Goal: Task Accomplishment & Management: Use online tool/utility

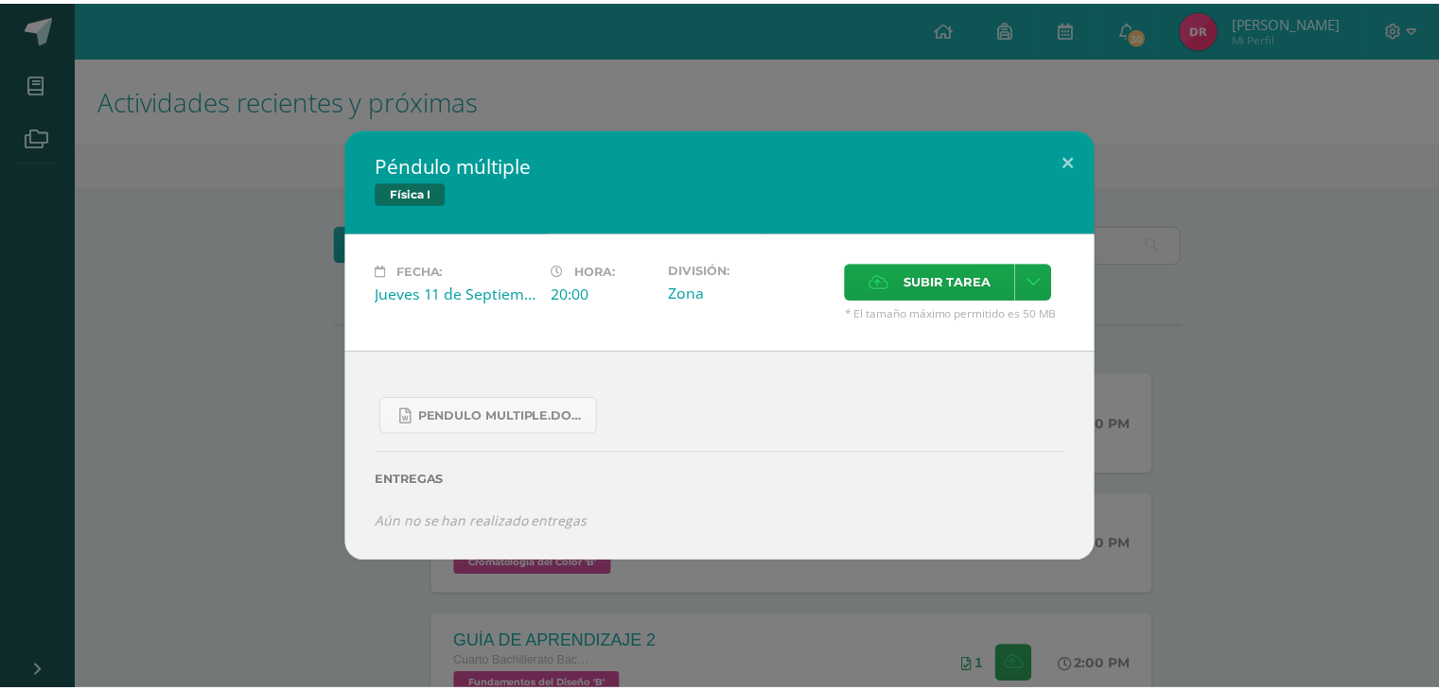
scroll to position [399, 0]
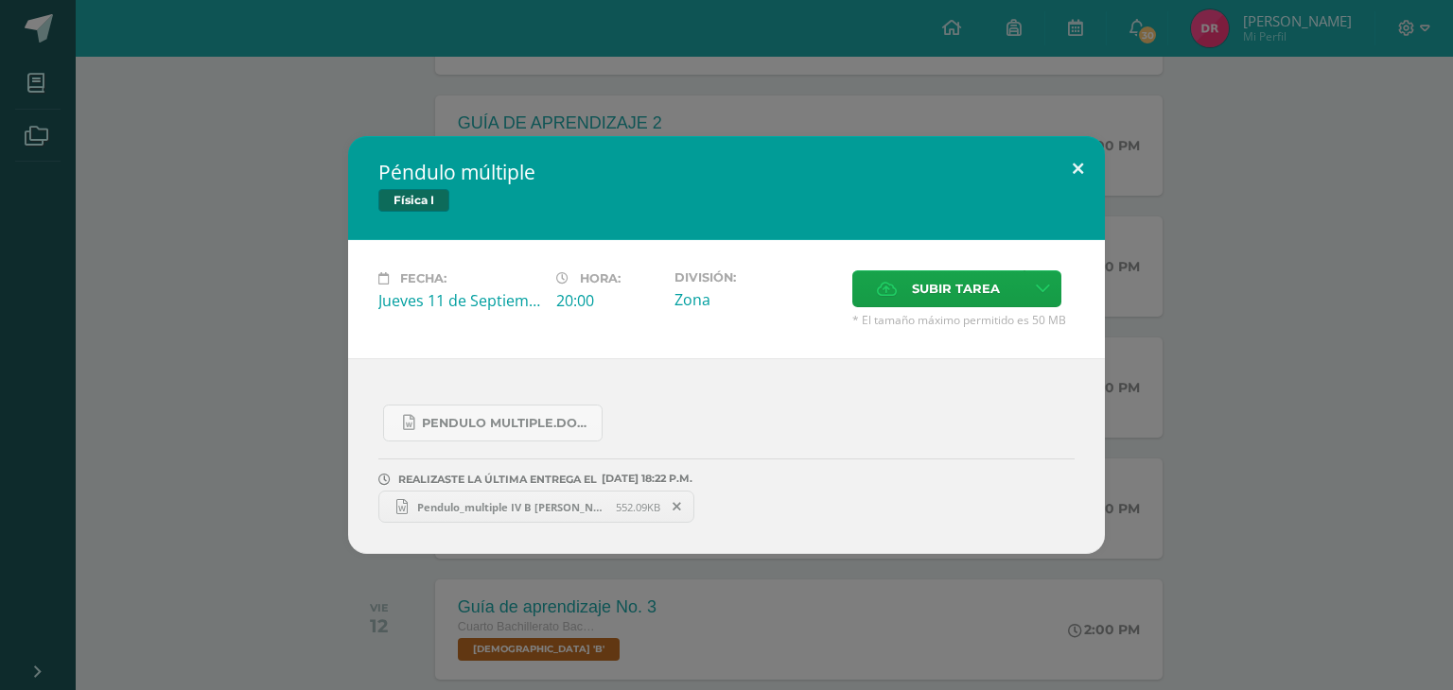
click at [1078, 168] on button at bounding box center [1078, 168] width 54 height 64
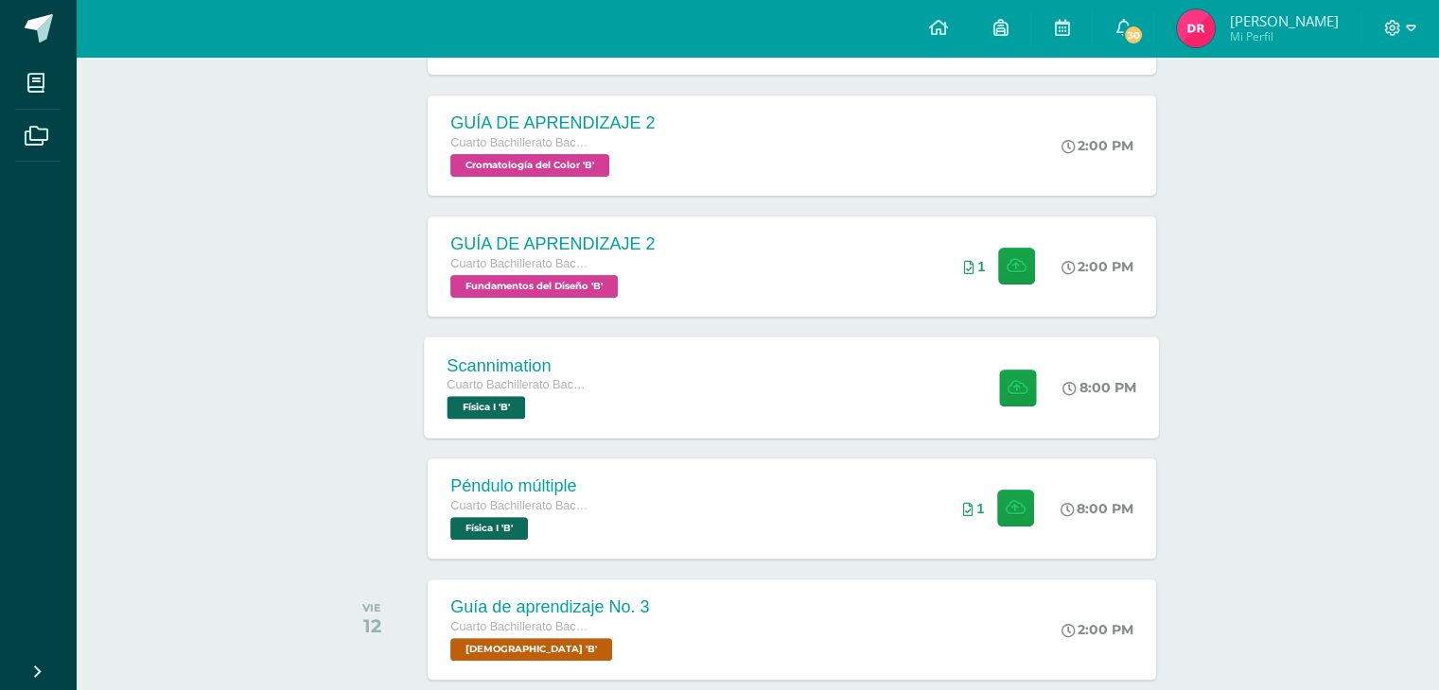
click at [660, 370] on div "Scannimation Cuarto Bachillerato Bachillerato en CCLL con Orientación en Diseño…" at bounding box center [792, 387] width 735 height 101
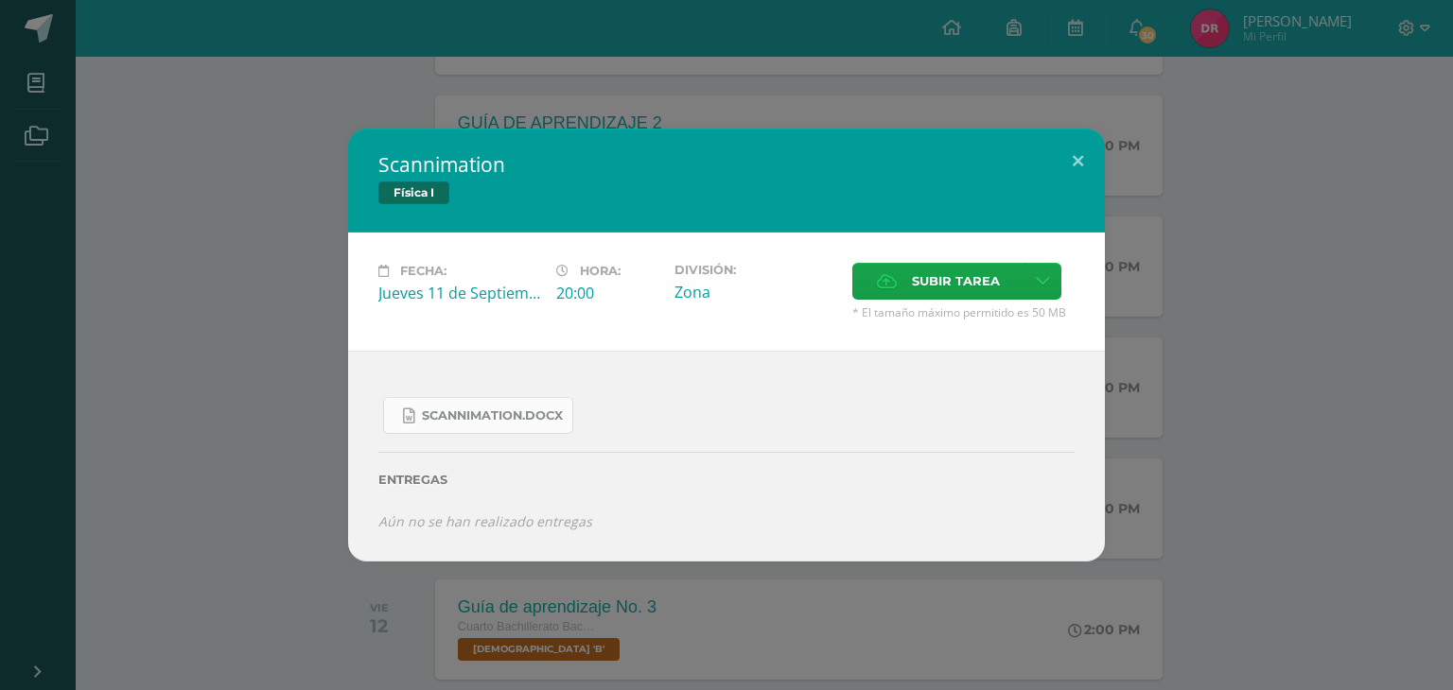
click at [556, 403] on link "Scannimation.docx" at bounding box center [478, 415] width 190 height 37
click at [1077, 154] on button at bounding box center [1078, 161] width 54 height 64
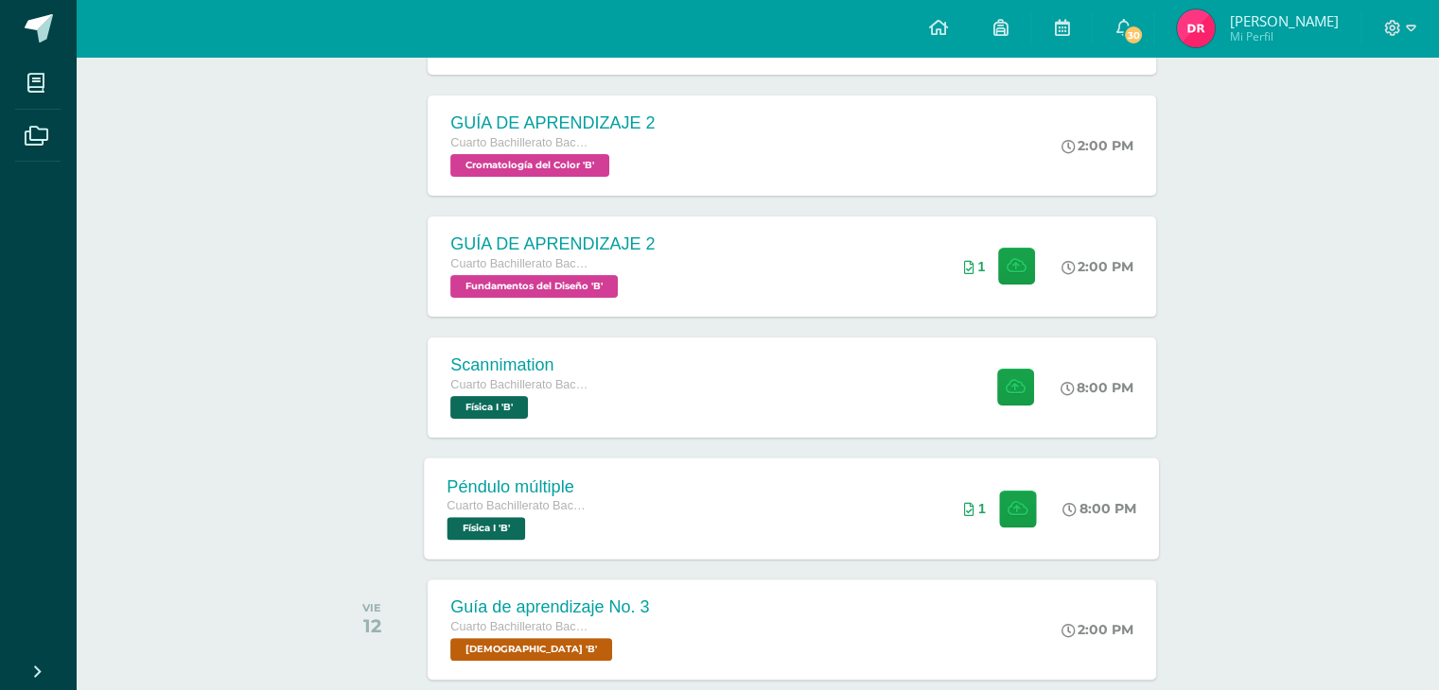
click at [834, 531] on div "Péndulo múltiple Cuarto Bachillerato Bachillerato en CCLL con Orientación en Di…" at bounding box center [792, 508] width 735 height 101
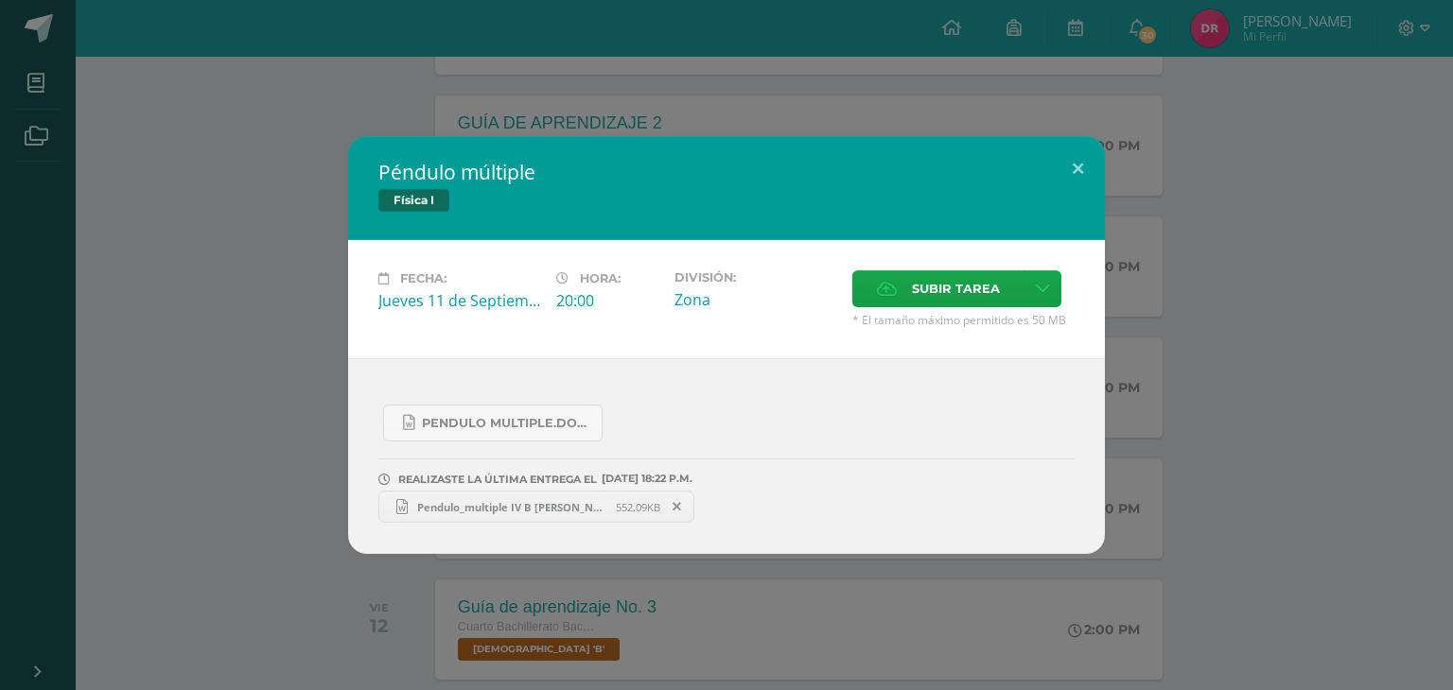
click at [679, 508] on icon at bounding box center [676, 506] width 9 height 13
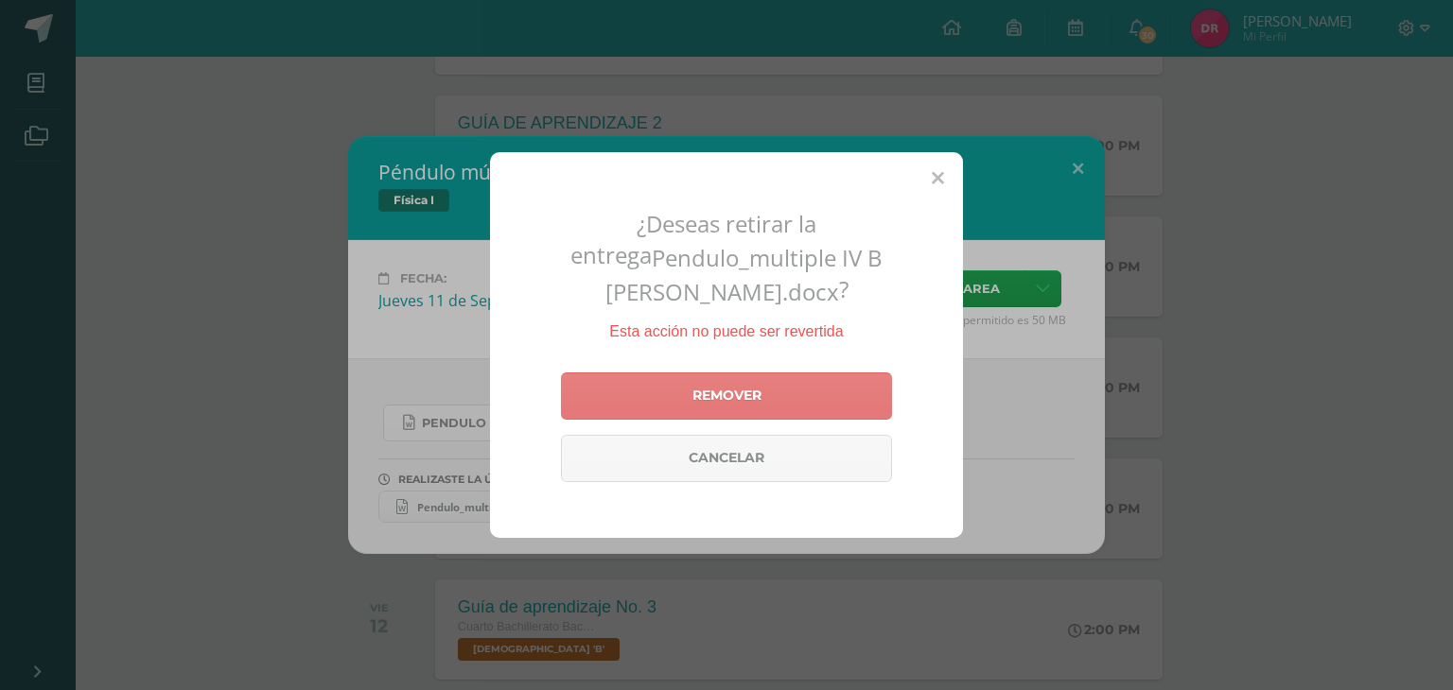
click at [764, 392] on link "Remover" at bounding box center [726, 396] width 331 height 47
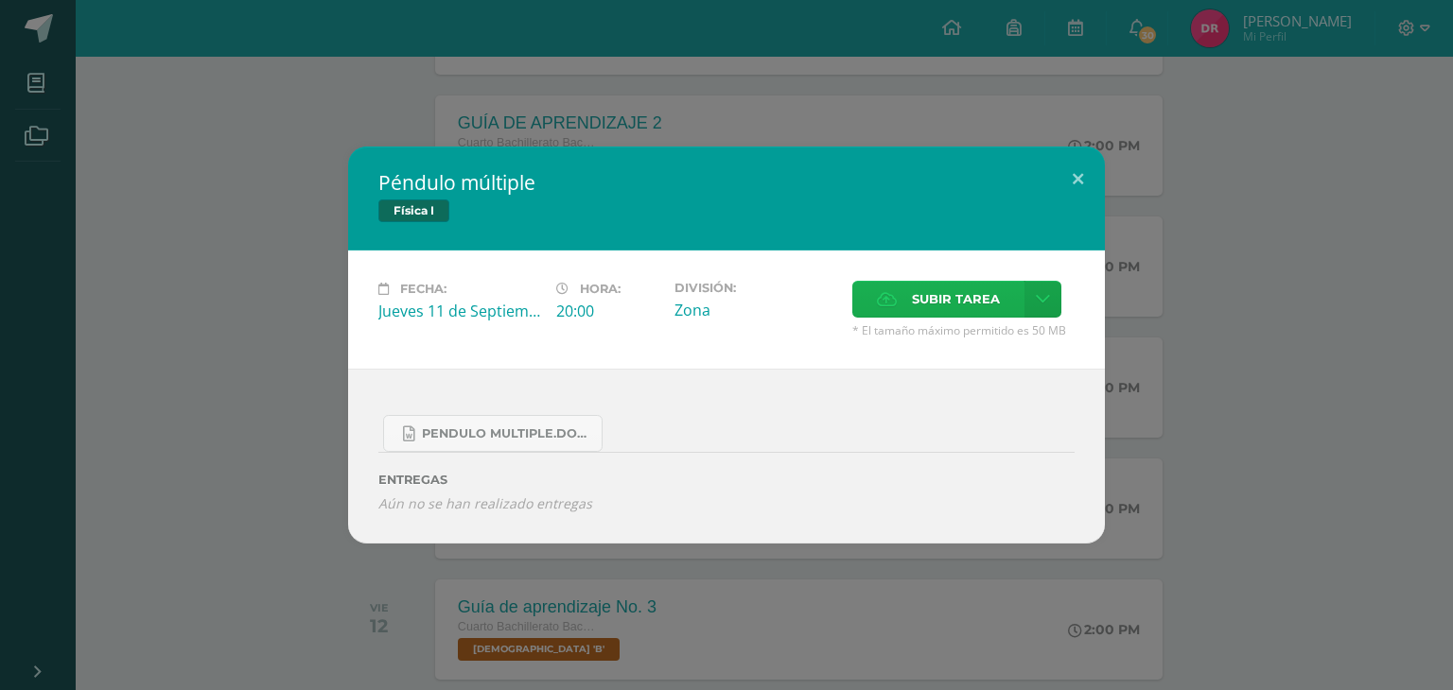
click at [916, 296] on span "Subir tarea" at bounding box center [956, 299] width 88 height 35
click at [0, 0] on input "Subir tarea" at bounding box center [0, 0] width 0 height 0
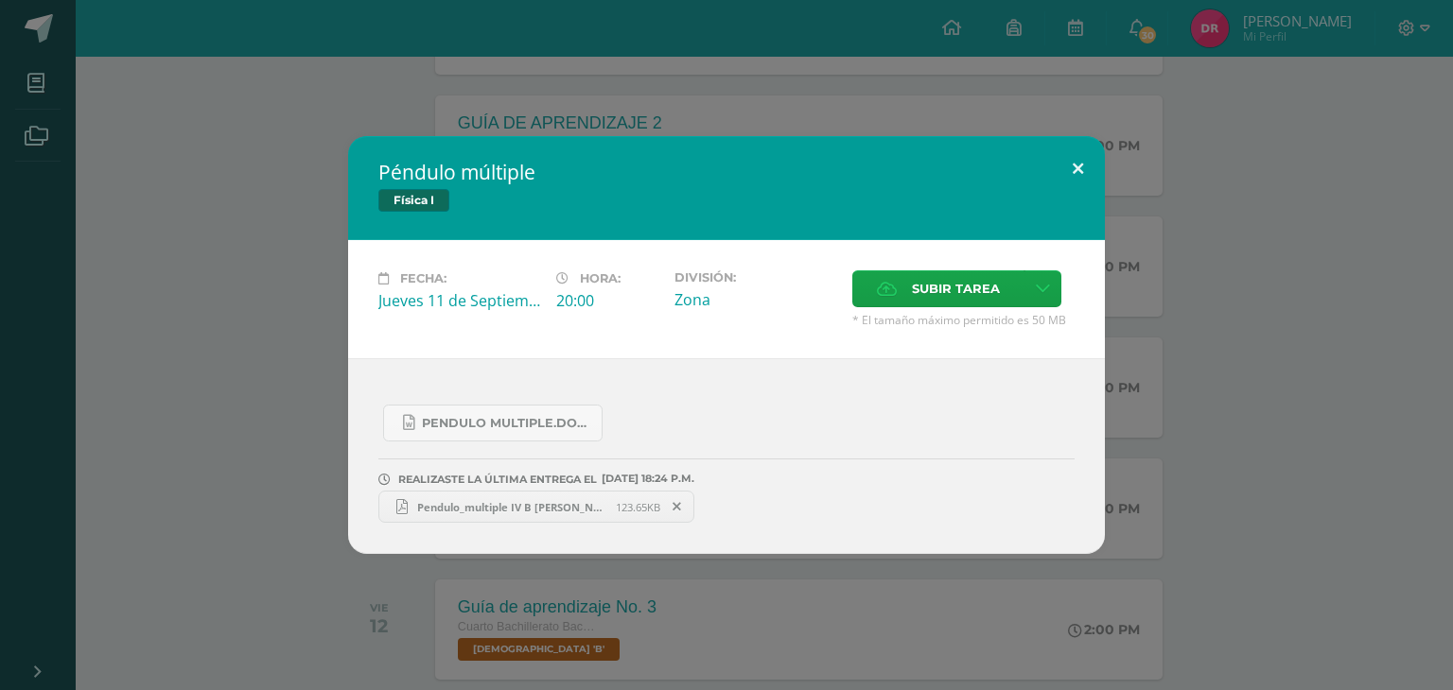
click at [1079, 167] on button at bounding box center [1078, 168] width 54 height 64
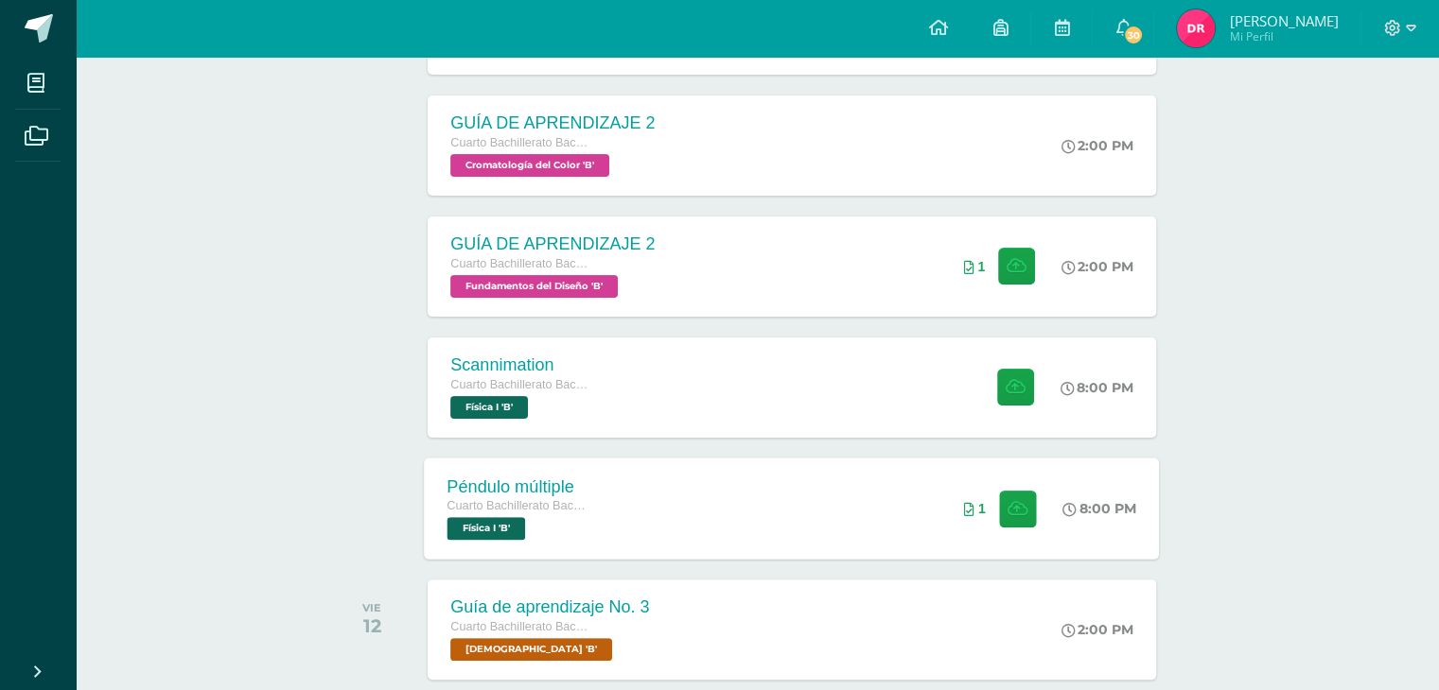
click at [696, 507] on div "Péndulo múltiple Cuarto Bachillerato Bachillerato en CCLL con Orientación en Di…" at bounding box center [792, 508] width 735 height 101
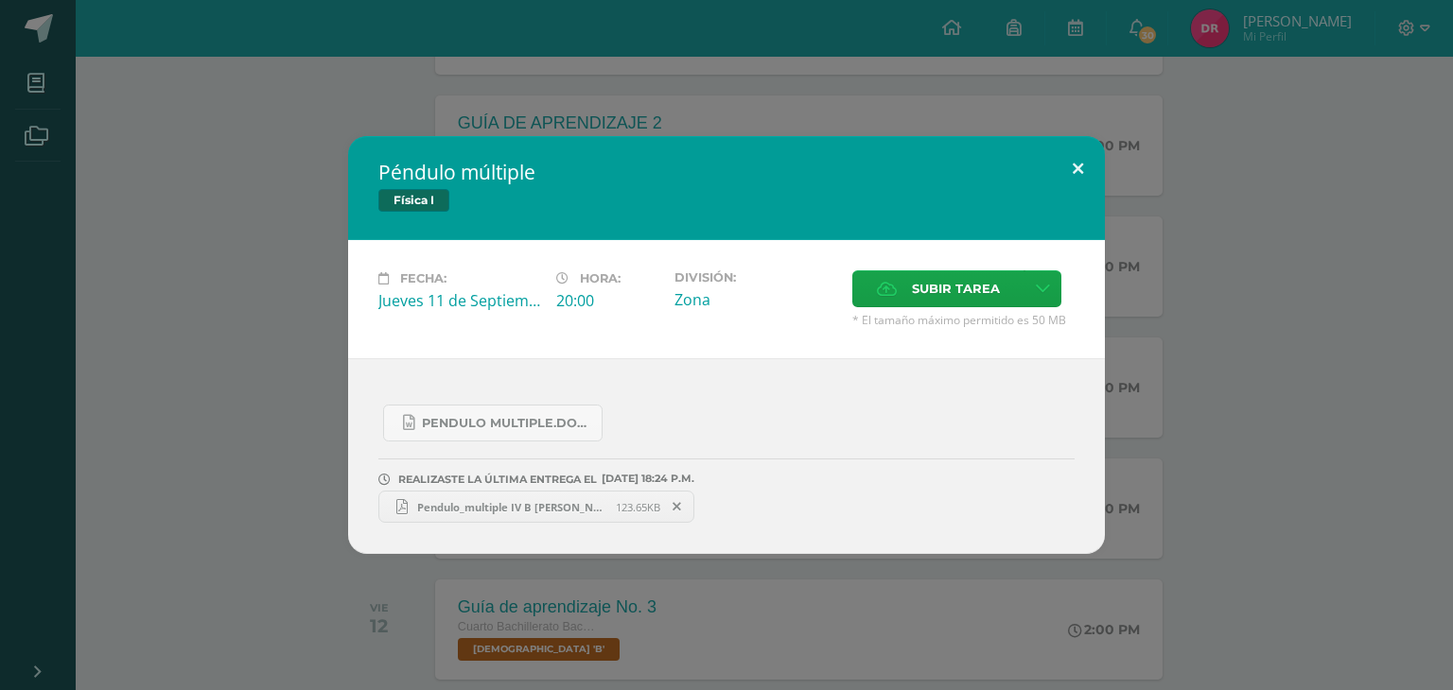
click at [1073, 157] on button at bounding box center [1078, 168] width 54 height 64
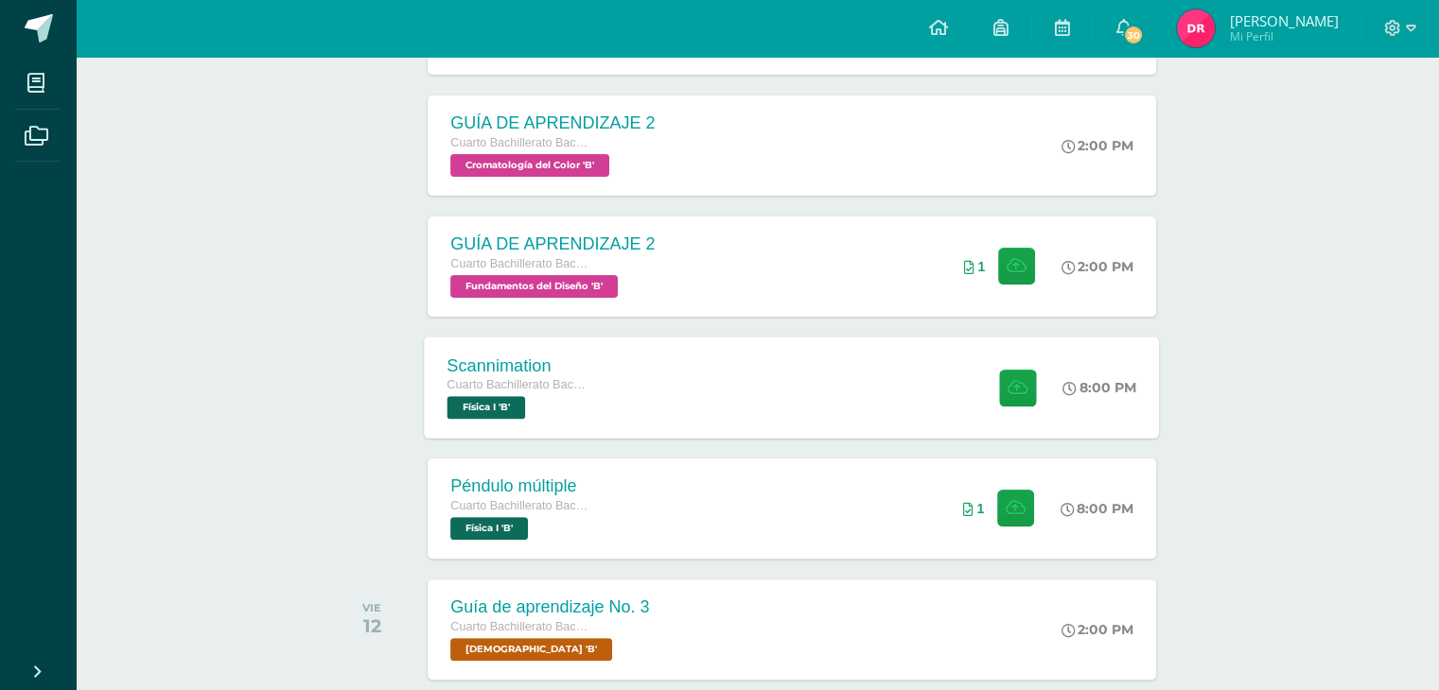
click at [866, 385] on div "Scannimation Cuarto Bachillerato Bachillerato en CCLL con Orientación en Diseño…" at bounding box center [792, 387] width 735 height 101
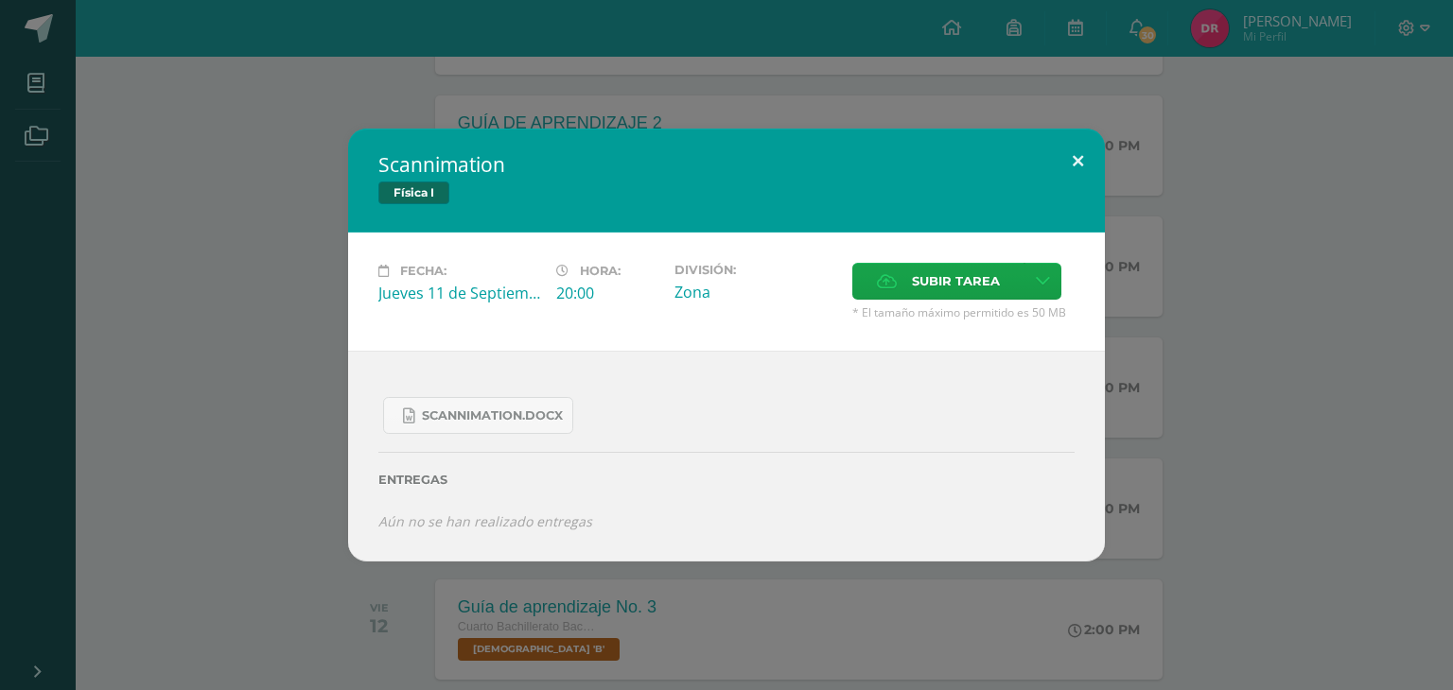
click at [1078, 154] on button at bounding box center [1078, 161] width 54 height 64
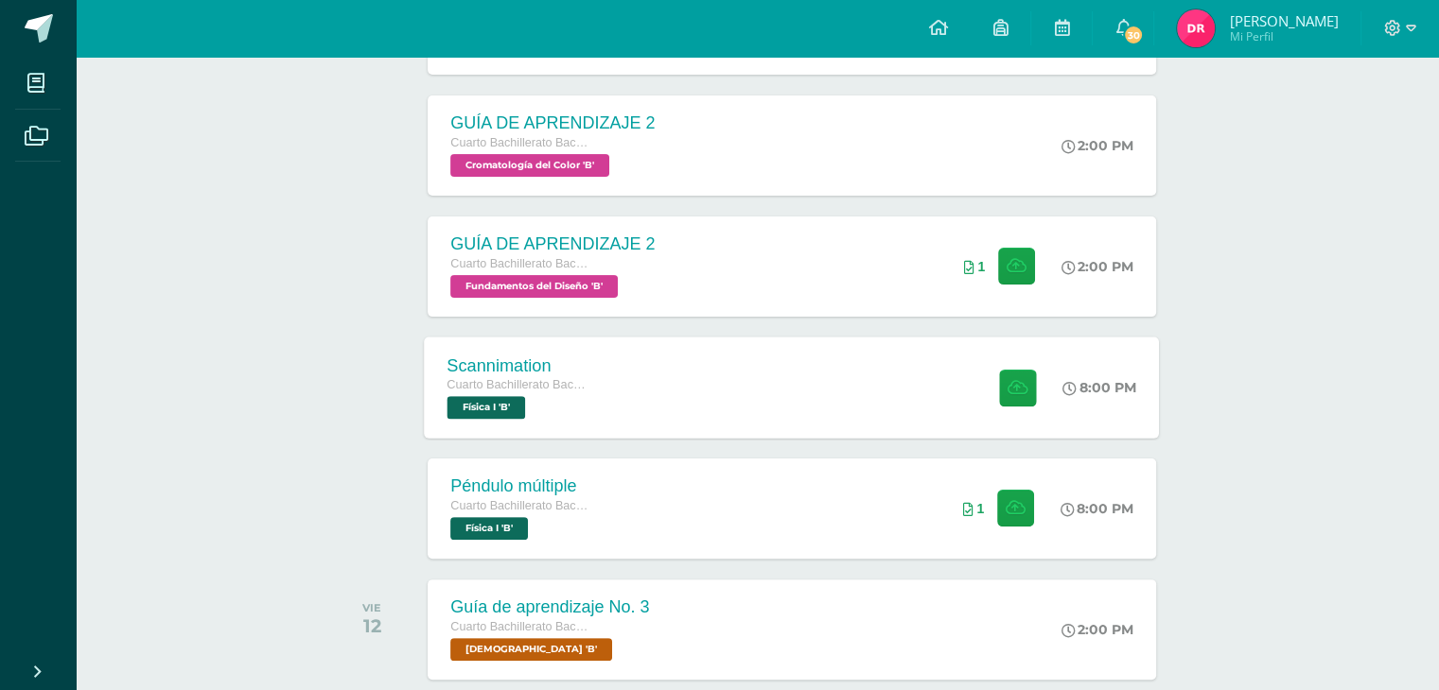
click at [811, 372] on div "Scannimation Cuarto Bachillerato Bachillerato en CCLL con Orientación en Diseño…" at bounding box center [792, 387] width 735 height 101
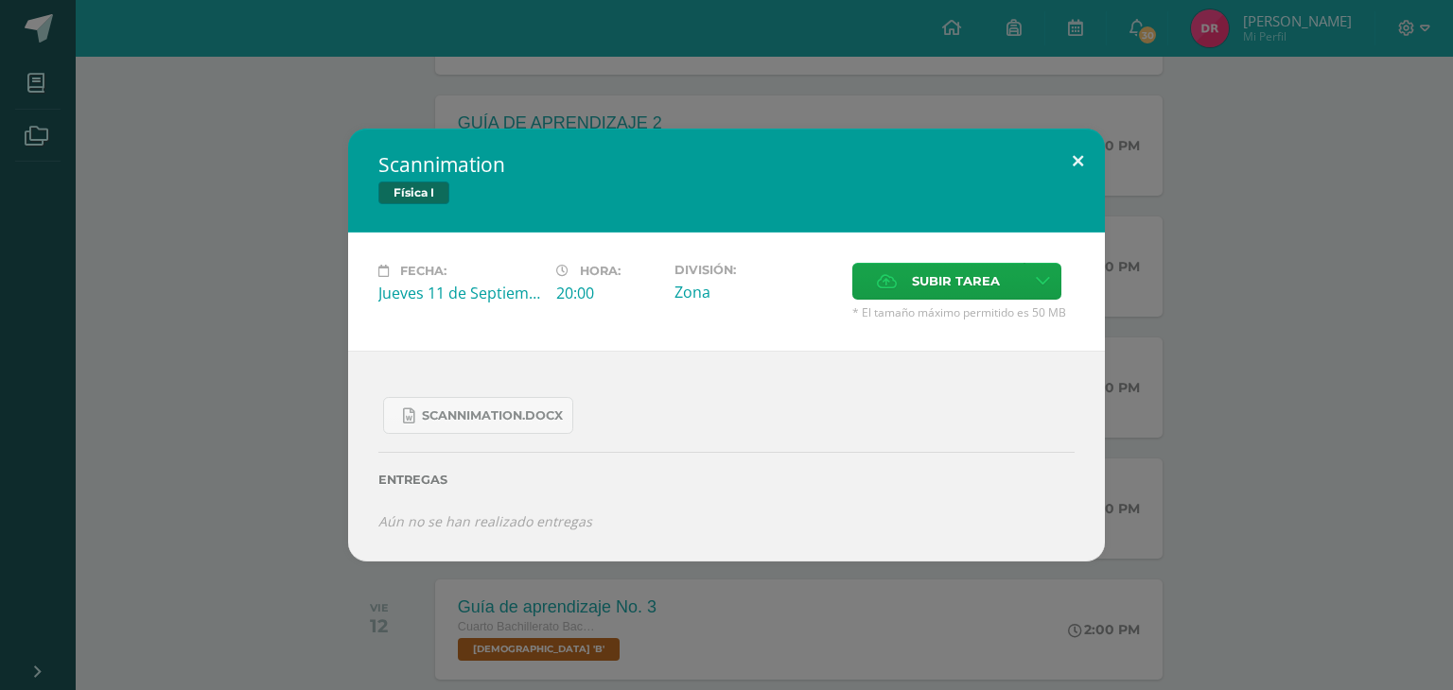
click at [1077, 161] on button at bounding box center [1078, 161] width 54 height 64
